Goal: Task Accomplishment & Management: Use online tool/utility

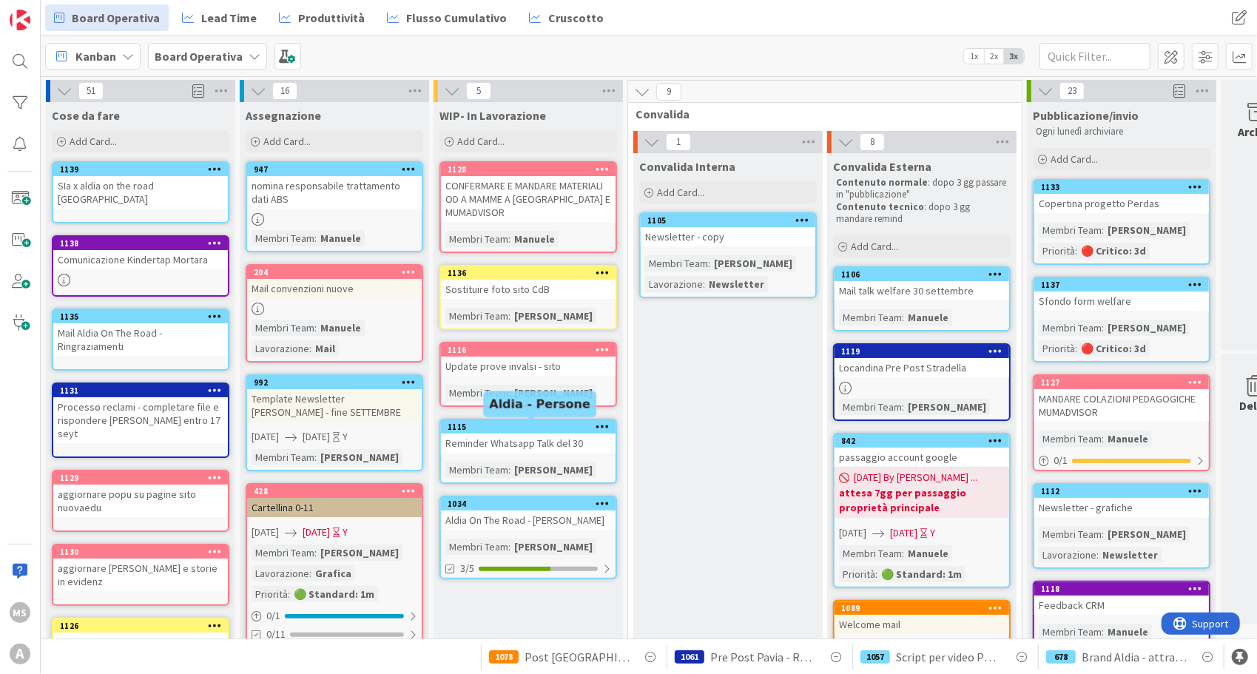
click at [539, 422] on div "1115" at bounding box center [532, 427] width 168 height 10
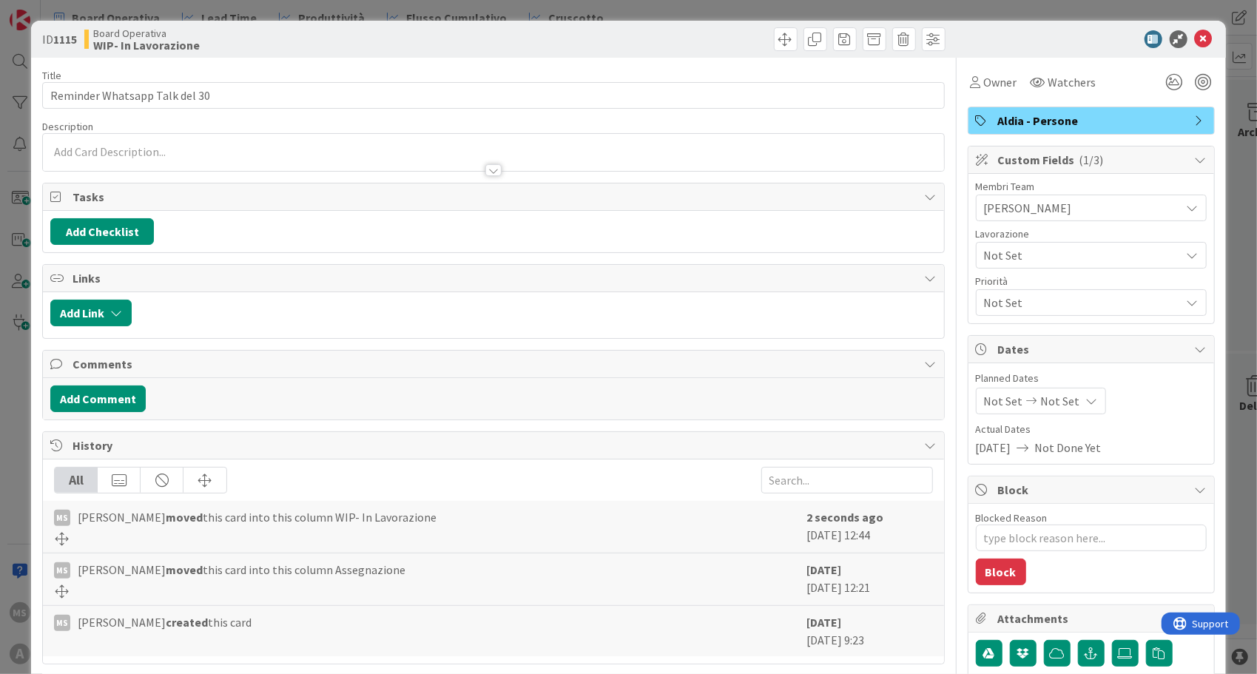
click at [1045, 242] on div "Not Set" at bounding box center [1091, 255] width 231 height 27
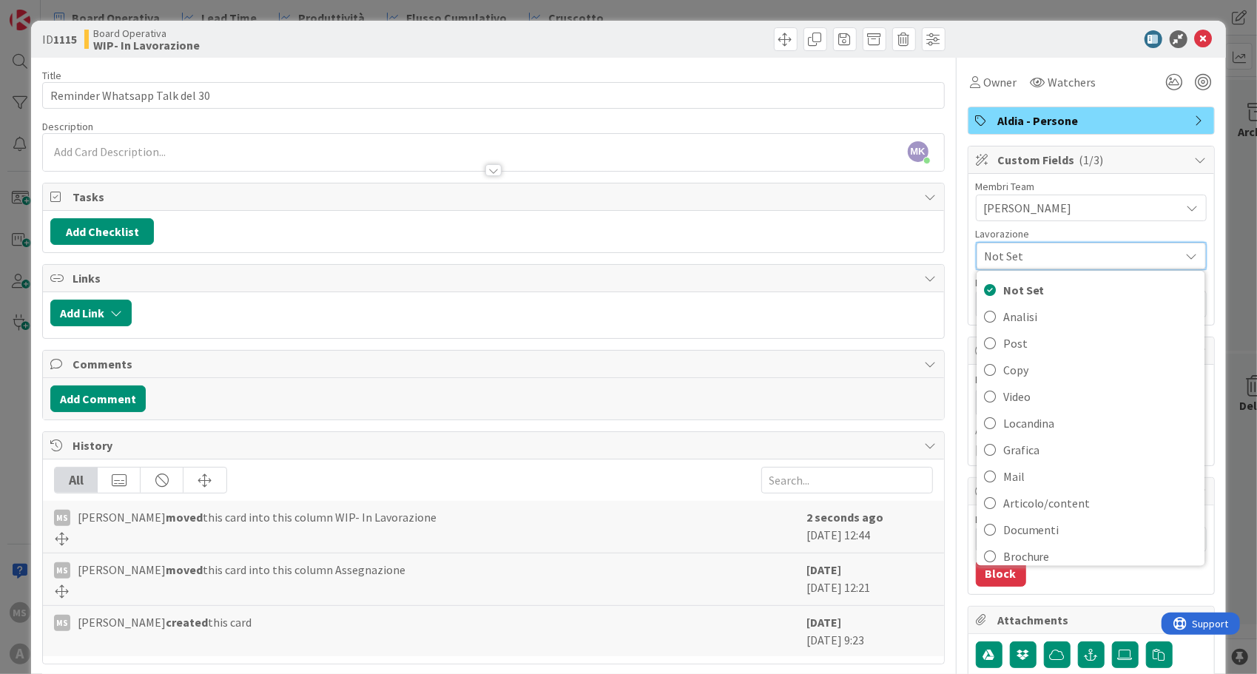
click at [1098, 220] on div "[PERSON_NAME]" at bounding box center [1091, 208] width 231 height 27
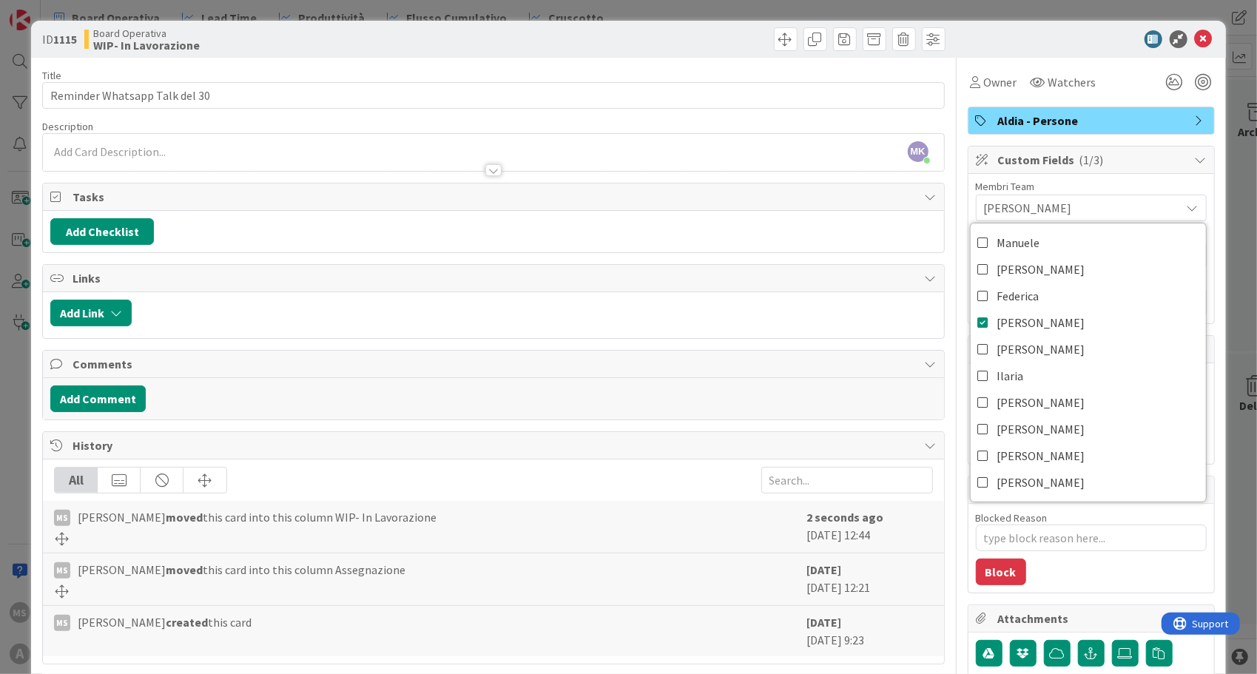
click at [1197, 192] on div "Membri Team [PERSON_NAME] [PERSON_NAME] [PERSON_NAME] Lavorazione Not Set Not S…" at bounding box center [1092, 248] width 246 height 149
click at [1037, 292] on div "Not Set" at bounding box center [1091, 302] width 231 height 27
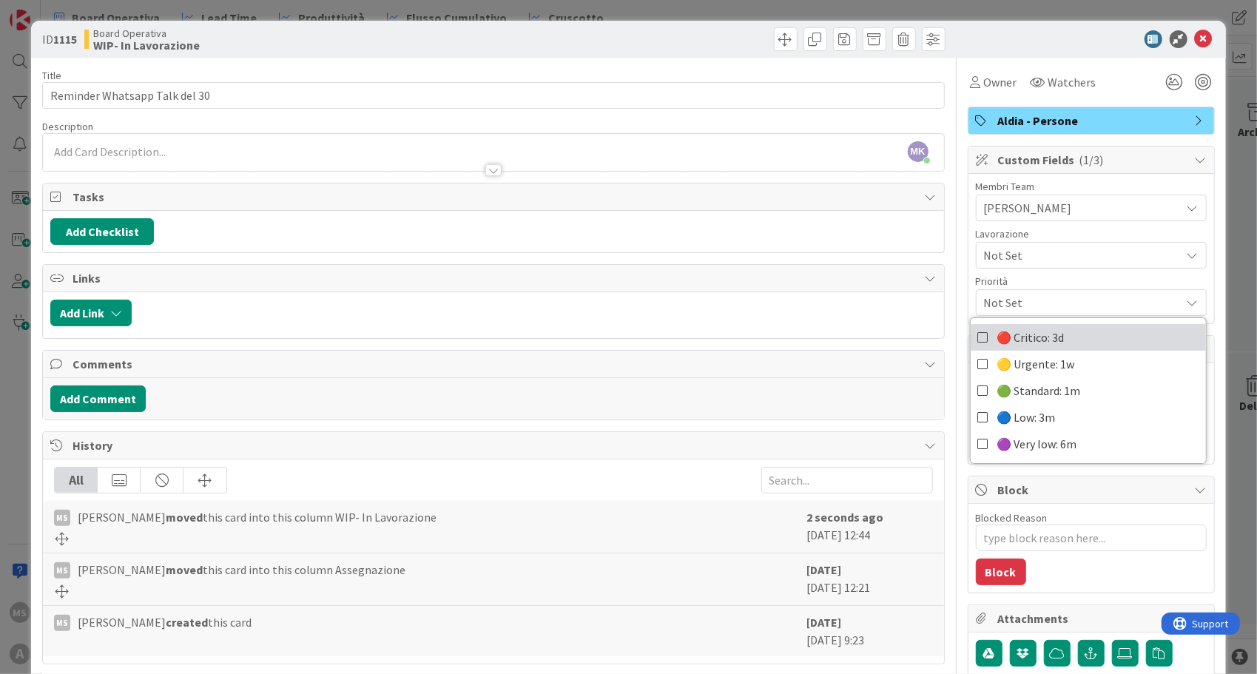
click at [1015, 336] on span "🔴 Critico: 3d" at bounding box center [1031, 337] width 67 height 22
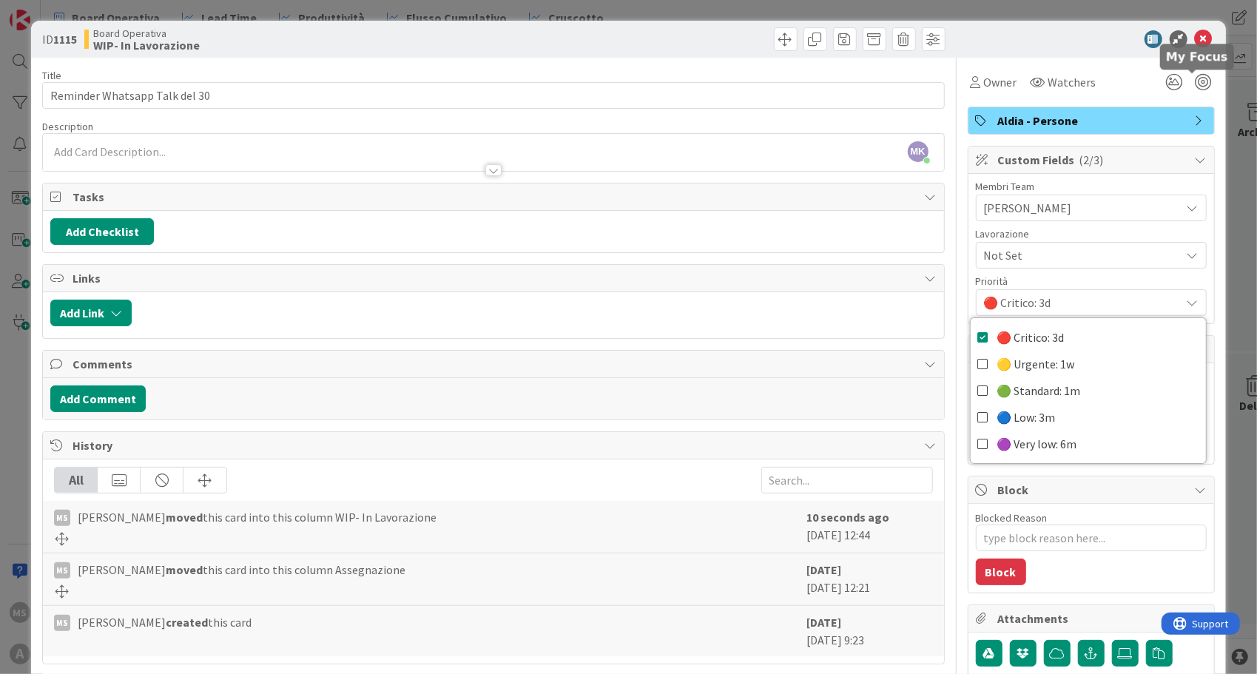
type textarea "x"
click at [1203, 36] on div at bounding box center [1084, 39] width 262 height 18
click at [1195, 35] on icon at bounding box center [1204, 39] width 18 height 18
